Goal: Task Accomplishment & Management: Complete application form

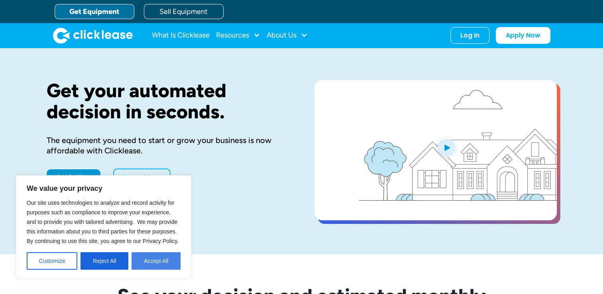
click at [153, 264] on button "Accept All" at bounding box center [155, 261] width 49 height 18
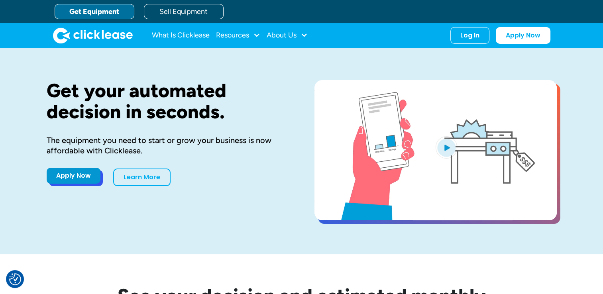
click at [83, 181] on link "Apply Now" at bounding box center [74, 176] width 54 height 16
